Goal: Task Accomplishment & Management: Use online tool/utility

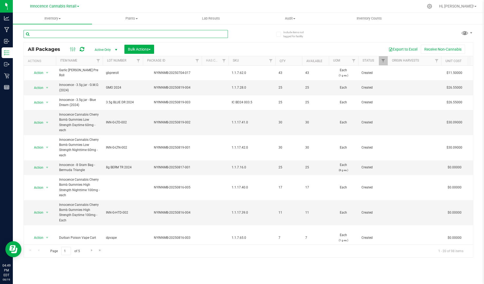
click at [81, 31] on input "text" at bounding box center [126, 34] width 204 height 8
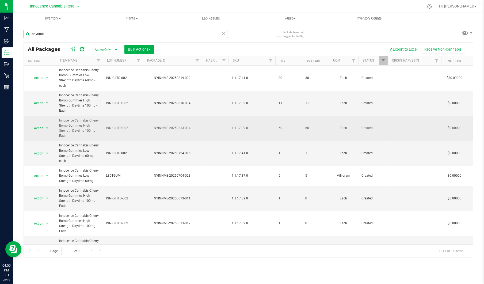
type input "daytime"
drag, startPoint x: 190, startPoint y: 128, endPoint x: 155, endPoint y: 129, distance: 35.9
click at [155, 129] on div "NYINNMB-20250813-004" at bounding box center [172, 127] width 60 height 5
drag, startPoint x: 155, startPoint y: 129, endPoint x: 159, endPoint y: 128, distance: 4.3
copy div "NYINNMB-20250813-004"
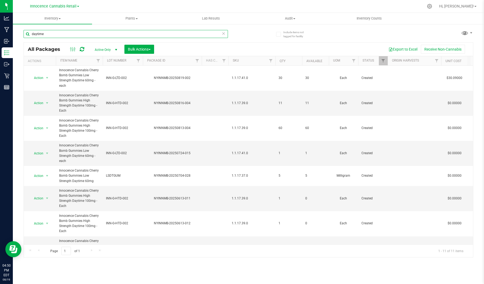
drag, startPoint x: 51, startPoint y: 34, endPoint x: -55, endPoint y: 39, distance: 105.8
click at [0, 39] on html "Analytics Manufacturing Inbound Inventory Outbound Retail Reports 04:50 PM EDT …" at bounding box center [242, 142] width 484 height 284
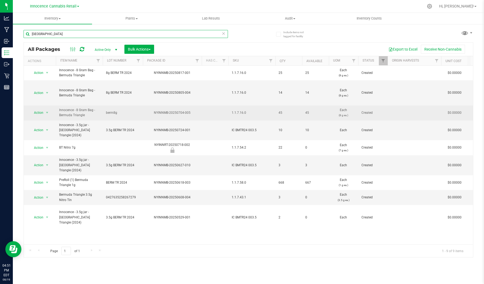
type input "[GEOGRAPHIC_DATA]"
drag, startPoint x: 186, startPoint y: 102, endPoint x: 154, endPoint y: 102, distance: 31.3
click at [154, 110] on div "NYINNMB-20250704-005" at bounding box center [172, 112] width 60 height 5
copy div "NYINNMB-20250704-005"
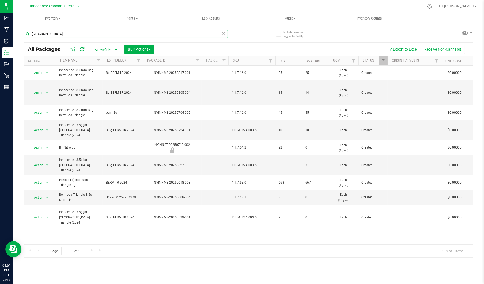
drag, startPoint x: 52, startPoint y: 33, endPoint x: -44, endPoint y: 39, distance: 96.0
click at [0, 39] on html "Analytics Manufacturing Inbound Inventory Outbound Retail Reports 04:51 PM EDT …" at bounding box center [242, 142] width 484 height 284
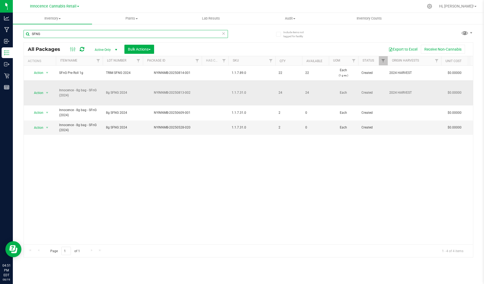
type input "SFNG"
drag, startPoint x: 191, startPoint y: 86, endPoint x: 155, endPoint y: 88, distance: 36.4
click at [155, 90] on div "NYINNMB-20250813-002" at bounding box center [172, 92] width 60 height 5
copy div "NYINNMB-20250813-002"
drag, startPoint x: 52, startPoint y: 31, endPoint x: -55, endPoint y: 30, distance: 107.0
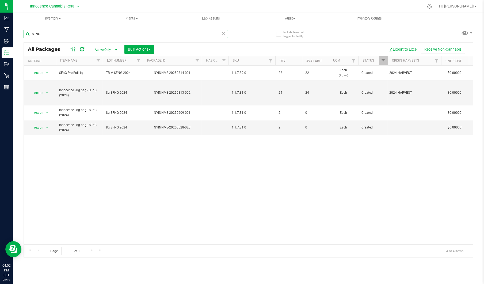
click at [0, 30] on html "Analytics Manufacturing Inbound Inventory Outbound Retail Reports 04:52 PM EDT …" at bounding box center [242, 142] width 484 height 284
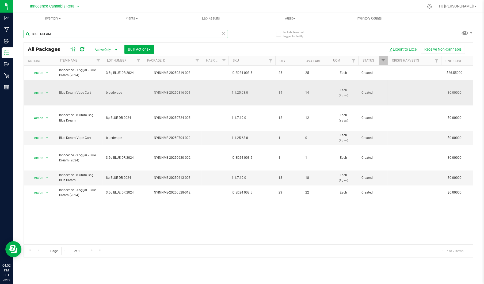
type input "BLUE DREAM"
drag, startPoint x: 166, startPoint y: 88, endPoint x: 151, endPoint y: 89, distance: 15.5
click at [151, 90] on div "NYINNMB-20250816-001" at bounding box center [172, 92] width 60 height 5
drag, startPoint x: 151, startPoint y: 89, endPoint x: 160, endPoint y: 87, distance: 9.2
copy div "NYINNMB-20250816-001"
